Goal: Information Seeking & Learning: Learn about a topic

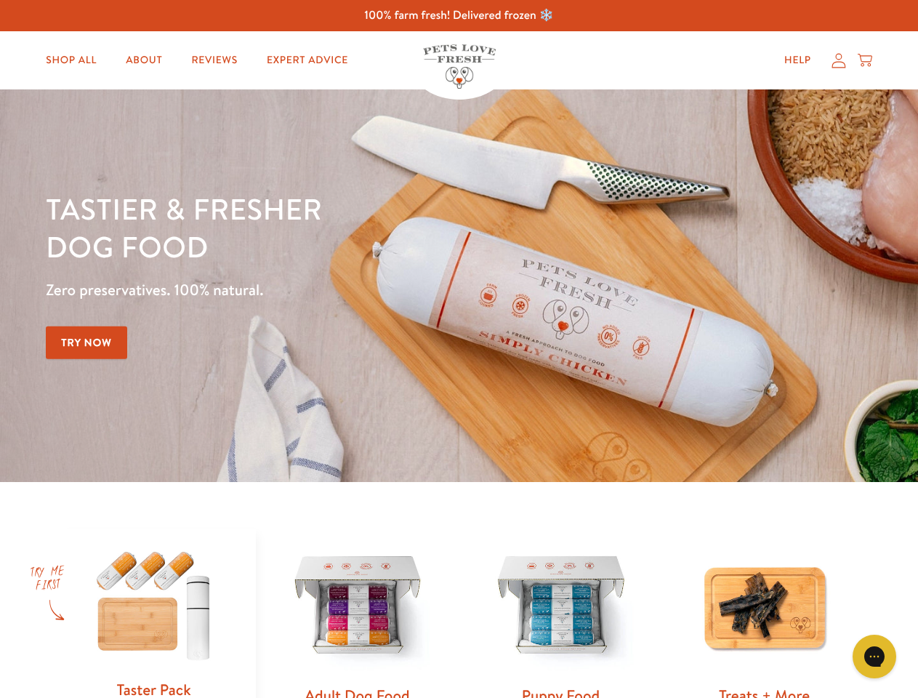
click at [459, 349] on div "Tastier & fresher dog food Zero preservatives. 100% natural. Try Now" at bounding box center [321, 286] width 551 height 192
click at [875, 656] on icon "Gorgias live chat" at bounding box center [874, 656] width 14 height 14
